Goal: Transaction & Acquisition: Book appointment/travel/reservation

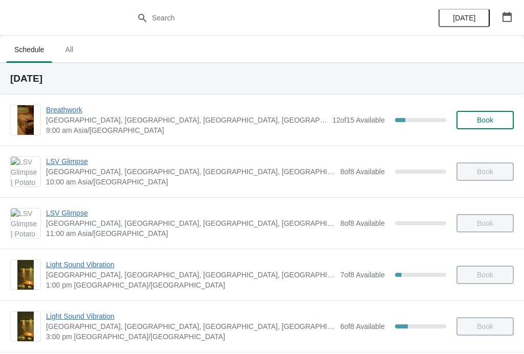
scroll to position [213, 0]
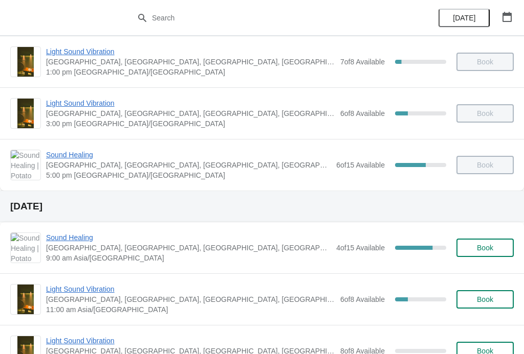
click at [64, 241] on span "Sound Healing" at bounding box center [188, 238] width 285 height 10
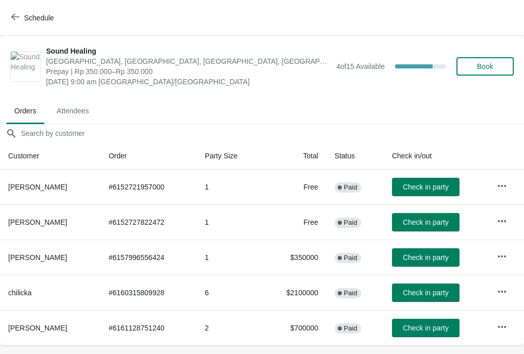
scroll to position [0, 0]
click at [11, 11] on button "Schedule" at bounding box center [33, 18] width 57 height 18
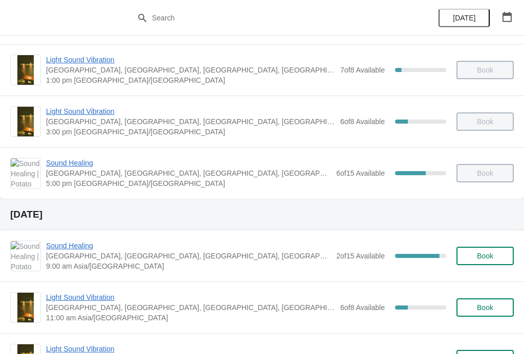
scroll to position [206, 0]
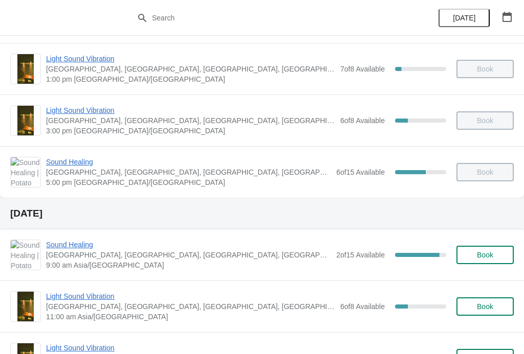
click at [72, 242] on span "Sound Healing" at bounding box center [188, 245] width 285 height 10
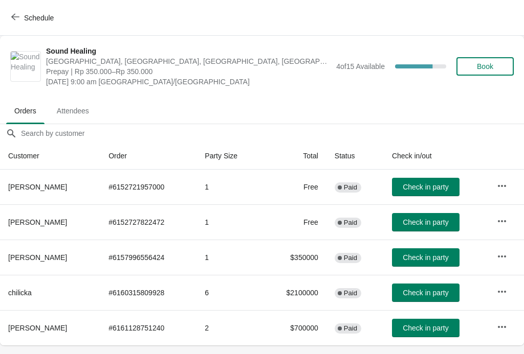
scroll to position [0, 0]
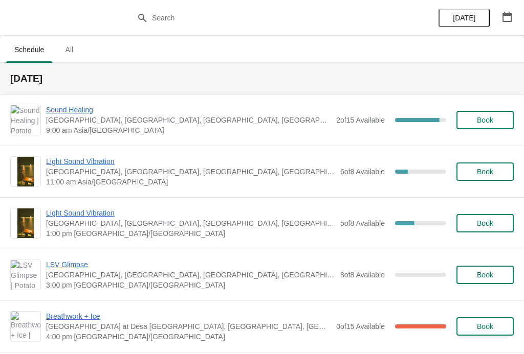
click at [83, 105] on span "Sound Healing" at bounding box center [188, 110] width 285 height 10
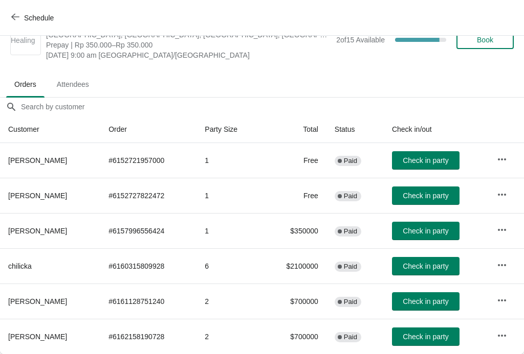
scroll to position [27, 0]
click at [436, 335] on span "Check in party" at bounding box center [426, 337] width 46 height 8
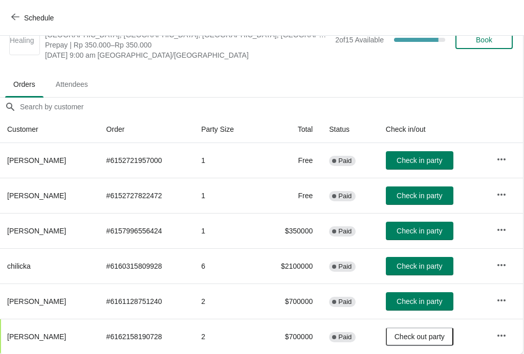
scroll to position [27, 1]
click at [429, 229] on span "Check in party" at bounding box center [420, 231] width 46 height 8
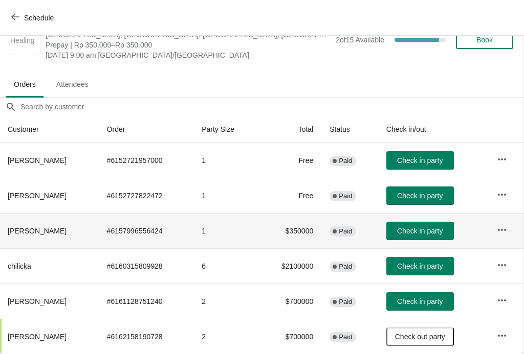
click at [424, 228] on span "Check in party" at bounding box center [420, 231] width 46 height 8
click at [11, 21] on button "Schedule" at bounding box center [33, 18] width 57 height 18
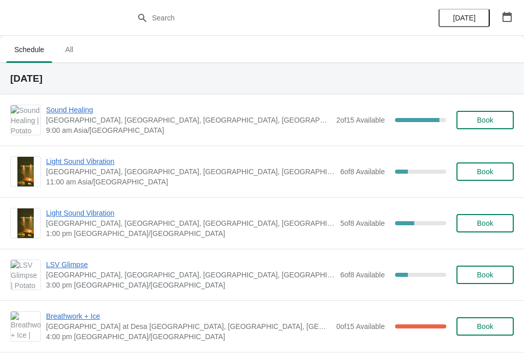
scroll to position [0, 0]
click at [63, 107] on span "Sound Healing" at bounding box center [188, 110] width 285 height 10
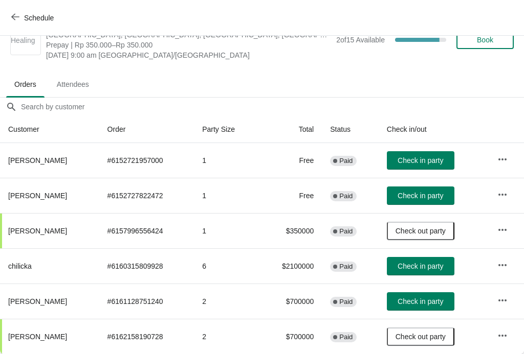
scroll to position [27, 0]
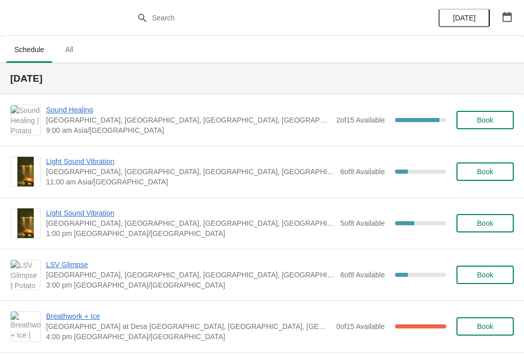
click at [80, 106] on span "Sound Healing" at bounding box center [188, 110] width 285 height 10
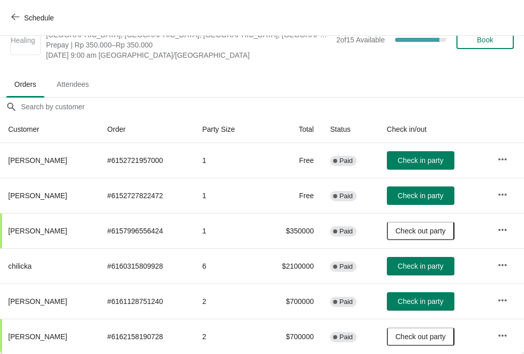
scroll to position [27, 0]
click at [495, 47] on button "Book" at bounding box center [484, 40] width 57 height 18
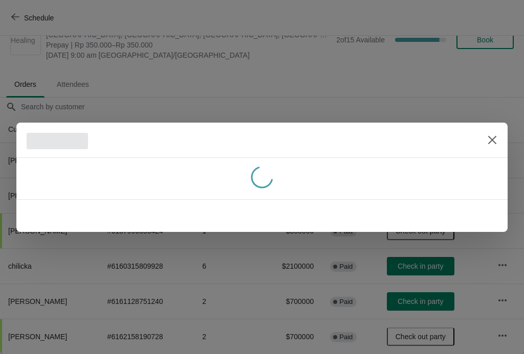
click at [486, 33] on div at bounding box center [262, 177] width 524 height 354
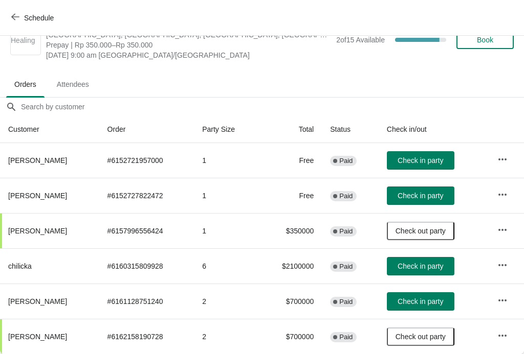
click at [487, 42] on span "Book" at bounding box center [485, 40] width 16 height 8
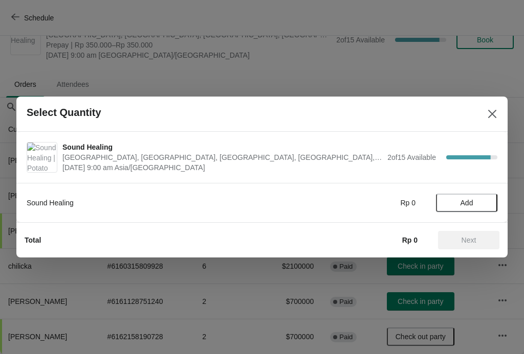
click at [490, 202] on button "Add" at bounding box center [466, 203] width 61 height 18
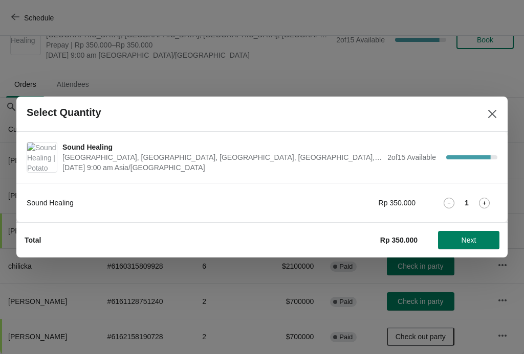
click at [461, 242] on span "Next" at bounding box center [468, 240] width 15 height 8
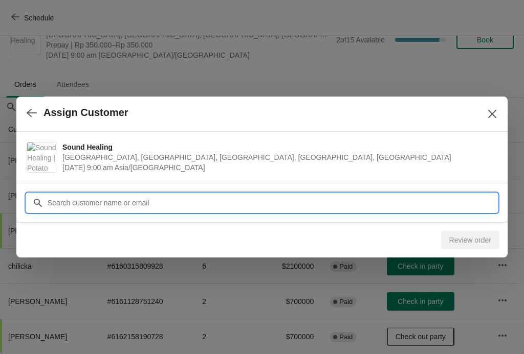
click at [274, 206] on input "Customer" at bounding box center [272, 203] width 450 height 18
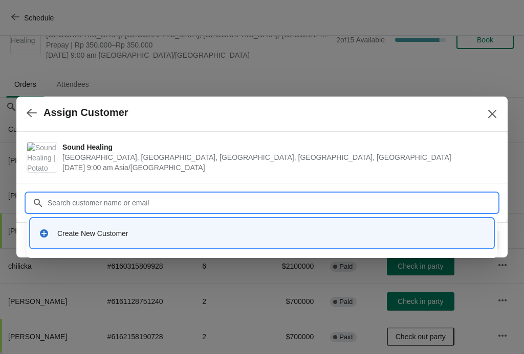
click at [149, 231] on div "Create New Customer" at bounding box center [271, 234] width 428 height 10
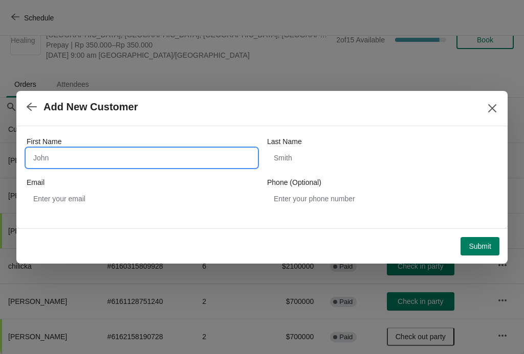
click at [172, 166] on input "First Name" at bounding box center [142, 158] width 230 height 18
type input "Jing"
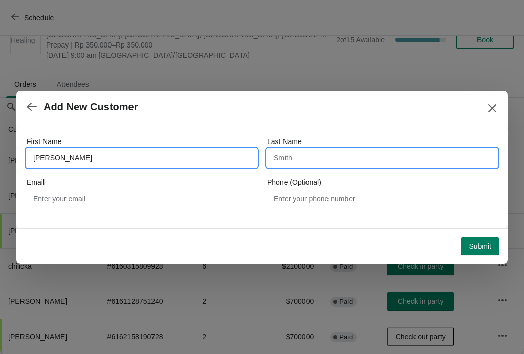
click at [368, 152] on input "Last Name" at bounding box center [382, 158] width 230 height 18
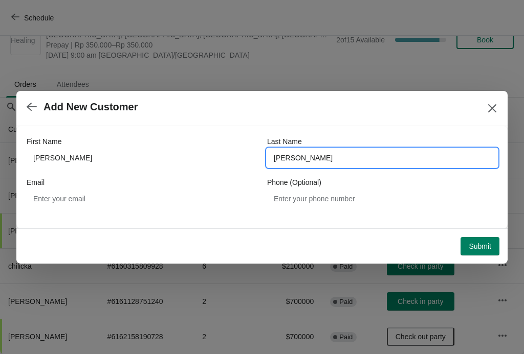
type input "Wang"
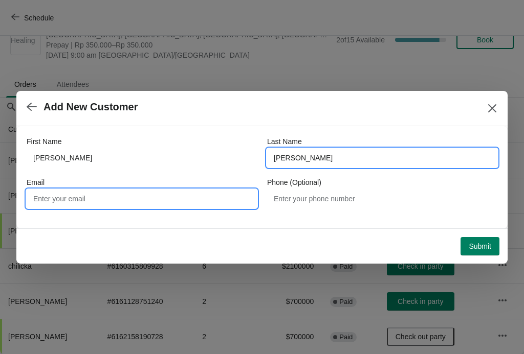
click at [63, 207] on input "Email" at bounding box center [142, 199] width 230 height 18
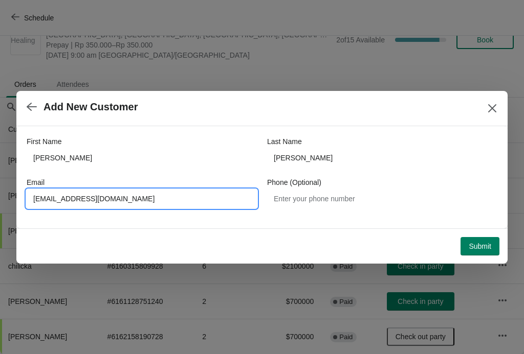
type input "clover0926@hotmail.com"
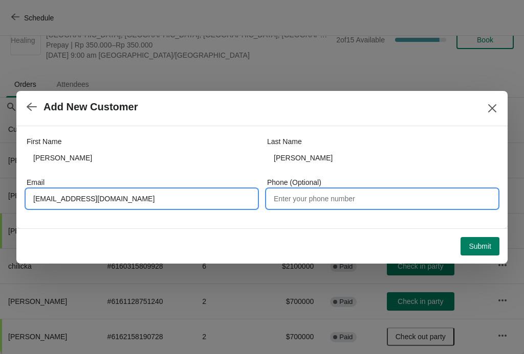
click at [382, 192] on input "Phone (Optional)" at bounding box center [382, 199] width 230 height 18
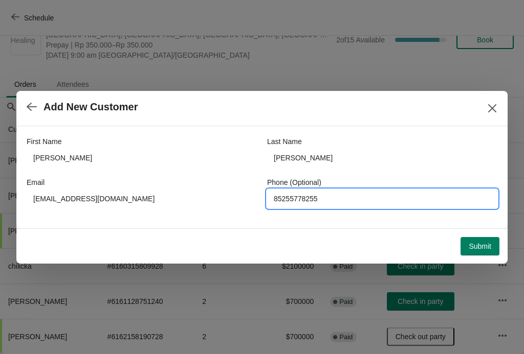
type input "85255778255"
click at [479, 252] on button "Submit" at bounding box center [479, 246] width 39 height 18
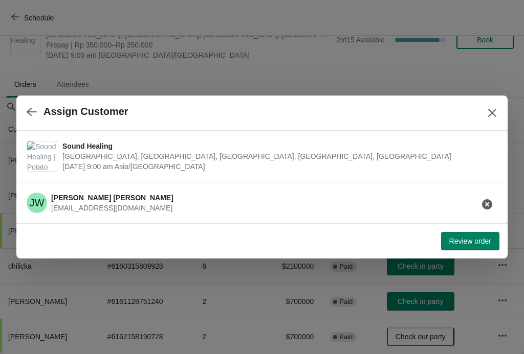
click at [486, 243] on span "Review order" at bounding box center [470, 241] width 42 height 8
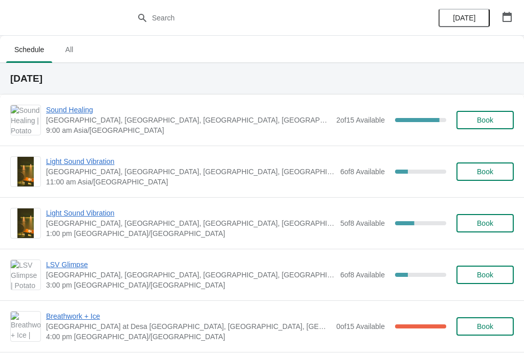
click at [477, 117] on span "Book" at bounding box center [485, 120] width 16 height 8
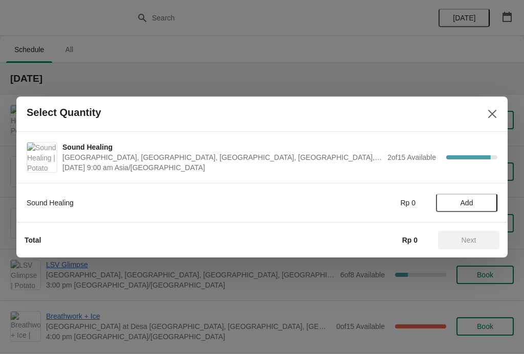
click at [464, 201] on span "Add" at bounding box center [466, 203] width 13 height 8
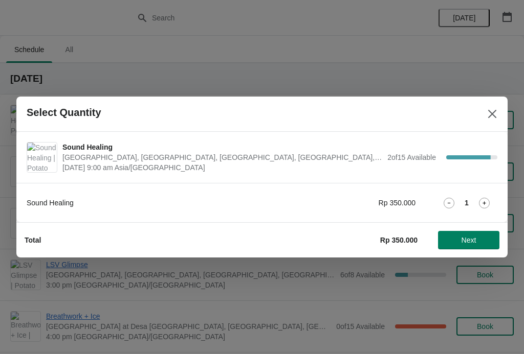
click at [466, 239] on span "Next" at bounding box center [468, 240] width 15 height 8
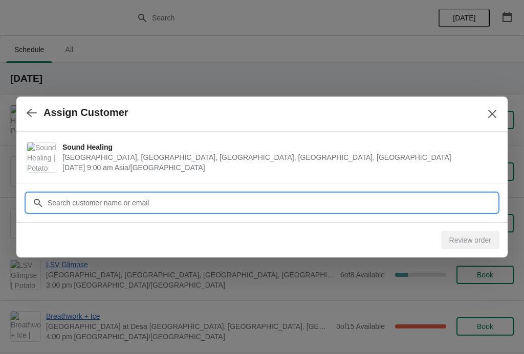
click at [56, 199] on input "Customer" at bounding box center [272, 203] width 450 height 18
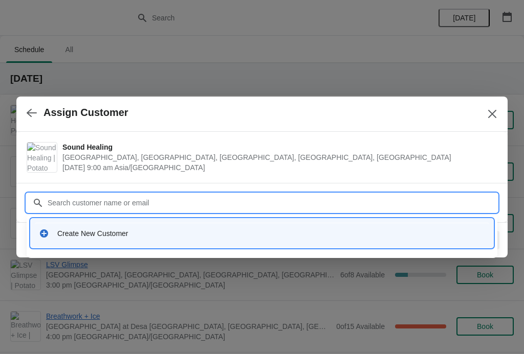
click at [136, 242] on div "Create New Customer" at bounding box center [262, 233] width 454 height 21
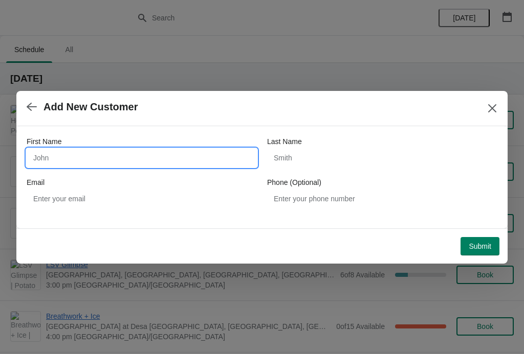
click at [51, 157] on input "First Name" at bounding box center [142, 158] width 230 height 18
type input "L"
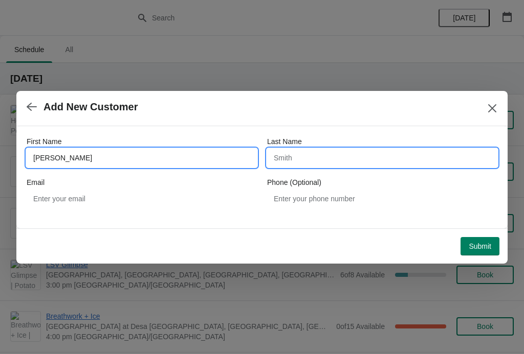
click at [376, 154] on input "Last Name" at bounding box center [382, 158] width 230 height 18
click at [100, 149] on input "Phoebe Ovierdo" at bounding box center [142, 158] width 230 height 18
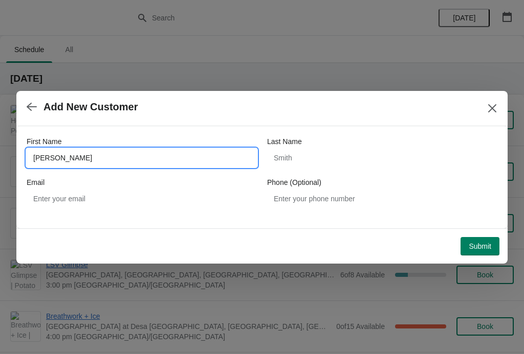
click at [98, 154] on input "Phoebe Ovierdo" at bounding box center [142, 158] width 230 height 18
type input "Phoebe"
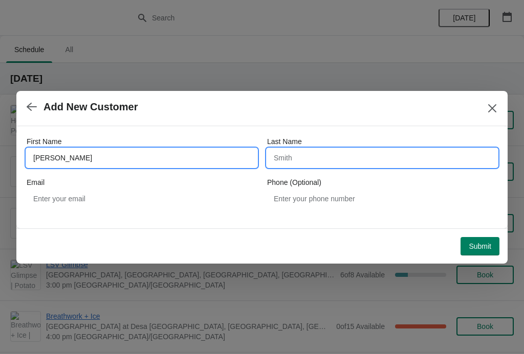
click at [418, 151] on input "Last Name" at bounding box center [382, 158] width 230 height 18
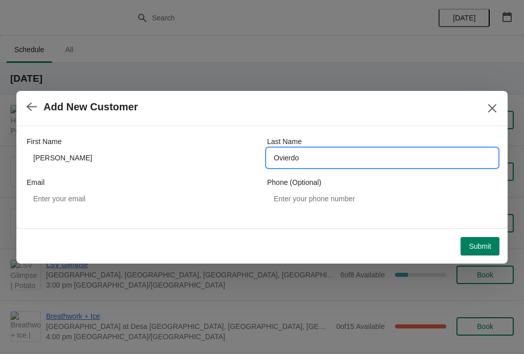
type input "Ovierdo"
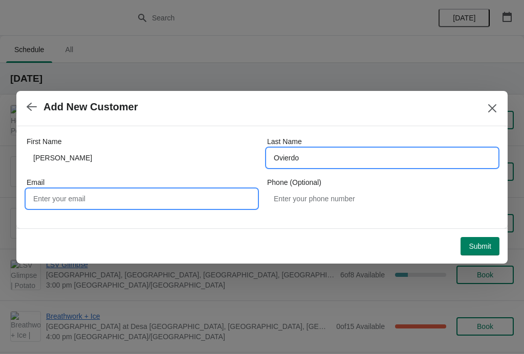
click at [59, 194] on input "Email" at bounding box center [142, 199] width 230 height 18
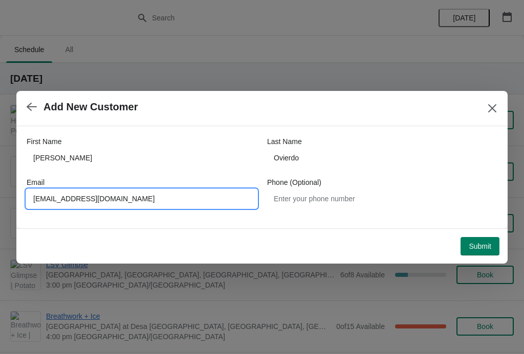
type input "Otjutras@gmail.com"
click at [484, 239] on button "Submit" at bounding box center [479, 246] width 39 height 18
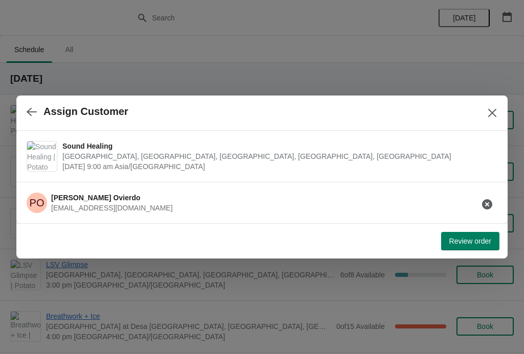
click at [469, 241] on span "Review order" at bounding box center [470, 241] width 42 height 8
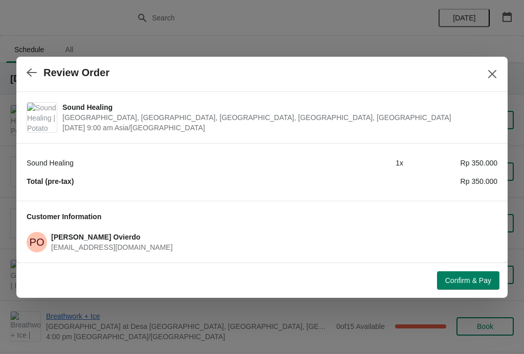
click at [471, 274] on button "Confirm & Pay" at bounding box center [468, 281] width 62 height 18
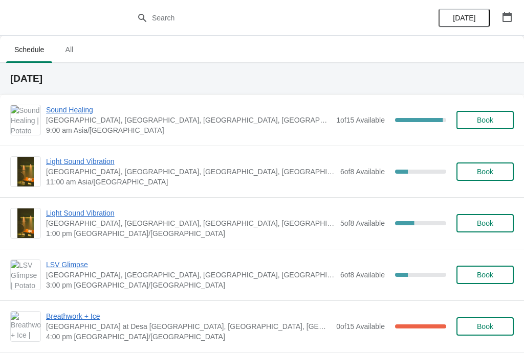
click at [478, 105] on div "Sound Healing Potato Head Suites & Studios, [GEOGRAPHIC_DATA], [GEOGRAPHIC_DATA…" at bounding box center [280, 120] width 468 height 31
click at [73, 107] on span "Sound Healing" at bounding box center [188, 110] width 285 height 10
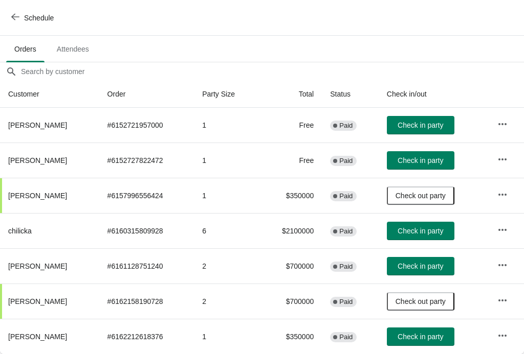
scroll to position [62, 0]
click at [435, 153] on button "Check in party" at bounding box center [421, 160] width 68 height 18
click at [424, 223] on button "Check in party" at bounding box center [421, 231] width 68 height 18
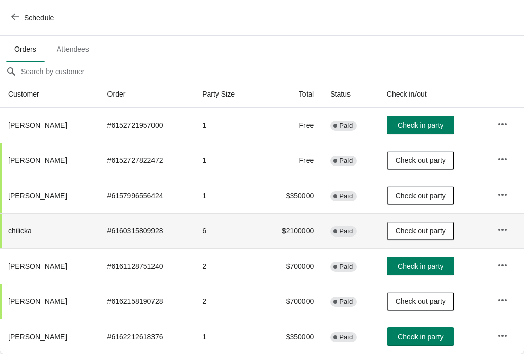
click at [20, 11] on button "Schedule" at bounding box center [33, 18] width 57 height 18
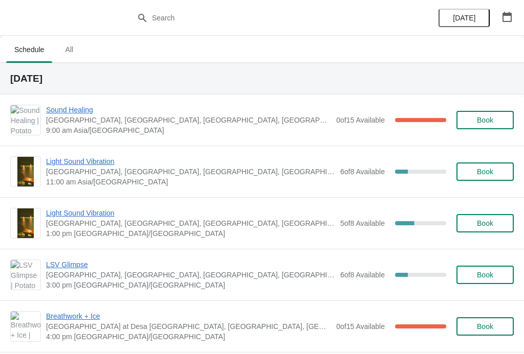
scroll to position [0, 0]
click at [79, 102] on div "Sound Healing Potato Head Suites & Studios, Jalan Petitenget, Seminyak, Badung …" at bounding box center [262, 120] width 524 height 51
click at [75, 106] on span "Sound Healing" at bounding box center [188, 110] width 285 height 10
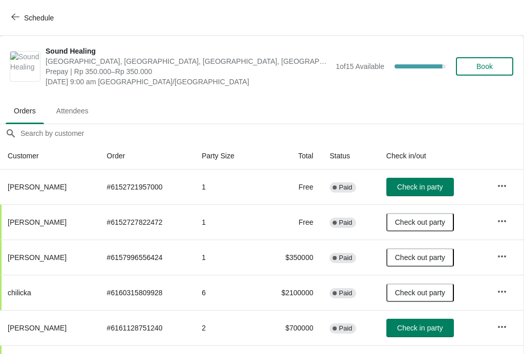
scroll to position [0, 1]
click at [28, 16] on span "Schedule" at bounding box center [39, 18] width 30 height 8
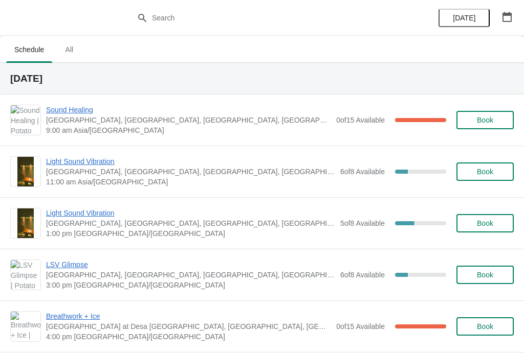
click at [72, 114] on span "Sound Healing" at bounding box center [188, 110] width 285 height 10
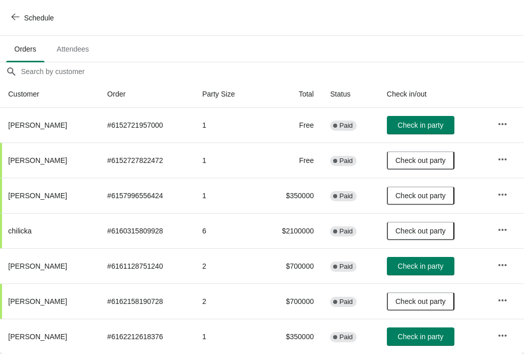
scroll to position [62, 0]
click at [14, 10] on button "Schedule" at bounding box center [33, 18] width 57 height 18
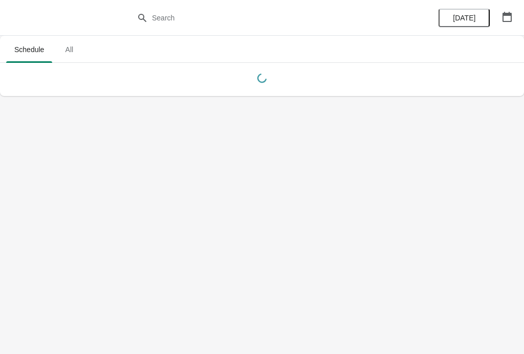
scroll to position [0, 0]
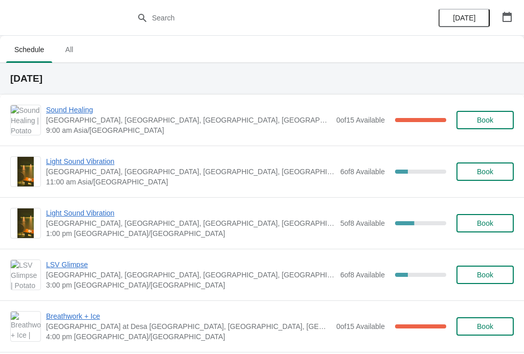
click at [75, 106] on span "Sound Healing" at bounding box center [188, 110] width 285 height 10
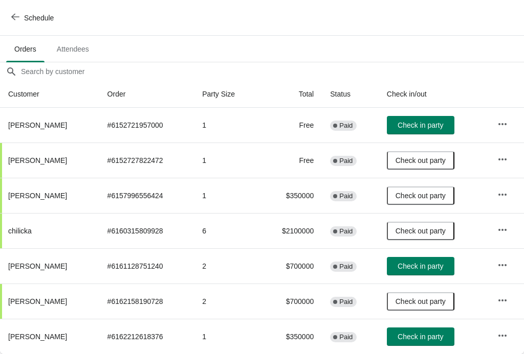
scroll to position [62, 0]
click at [406, 120] on button "Check in party" at bounding box center [421, 125] width 68 height 18
click at [420, 332] on button "Check in party" at bounding box center [421, 337] width 68 height 18
